Goal: Check status: Check status

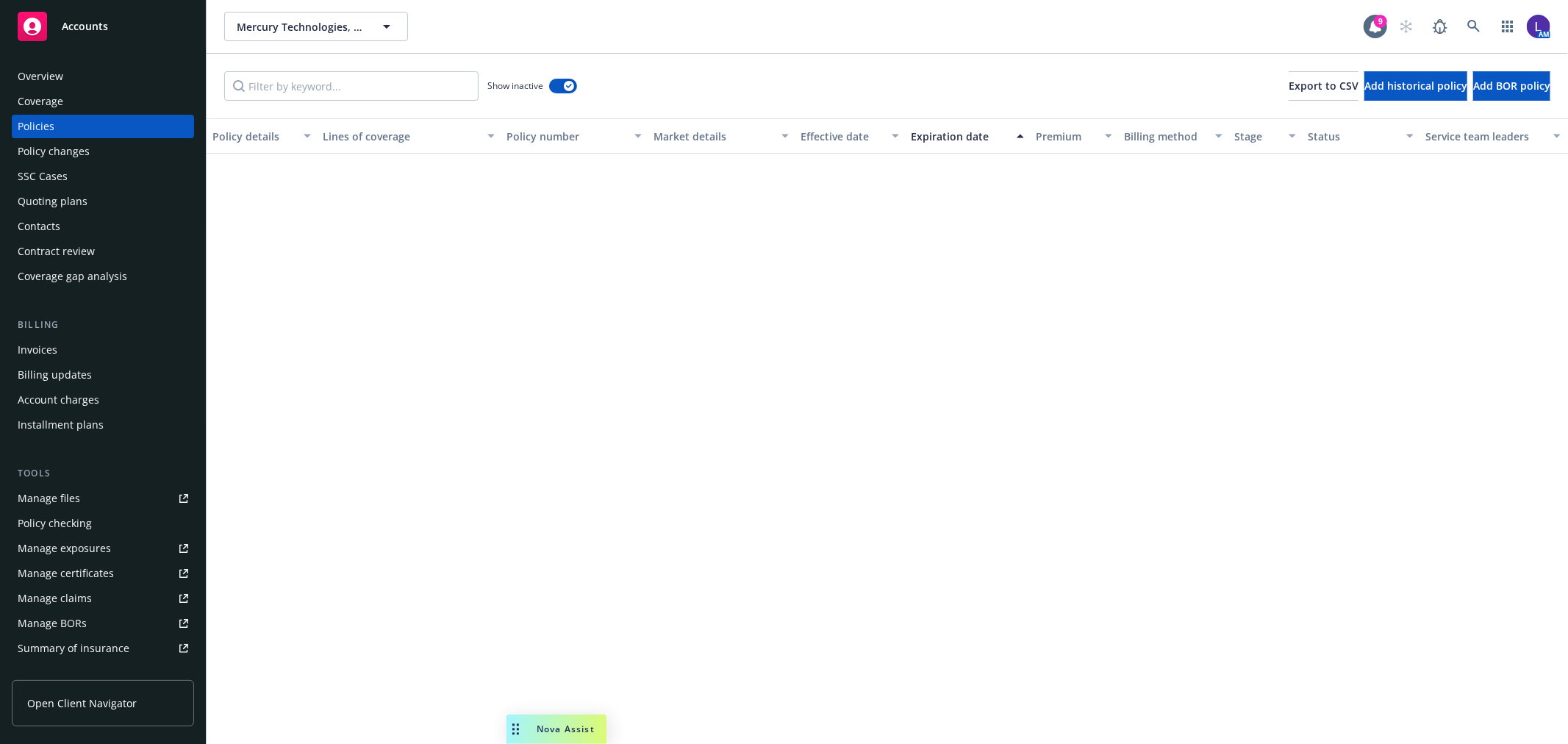
scroll to position [715, 0]
